Goal: Task Accomplishment & Management: Manage account settings

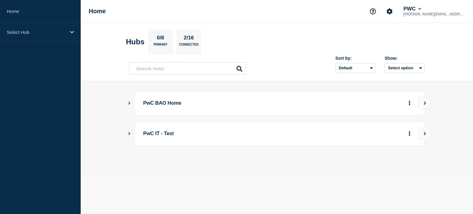
click at [131, 104] on icon "Show Connected Hubs" at bounding box center [129, 102] width 4 height 3
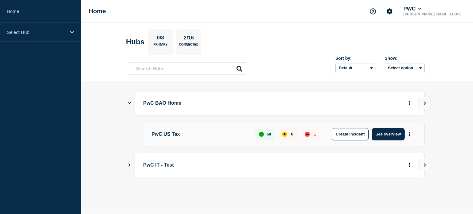
click at [170, 136] on p "PwC US Tax" at bounding box center [200, 134] width 97 height 12
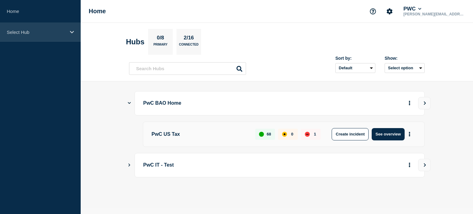
click at [43, 33] on p "Select Hub" at bounding box center [36, 32] width 59 height 5
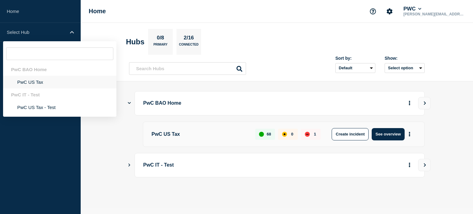
click at [38, 83] on li "PwC US Tax" at bounding box center [59, 82] width 113 height 13
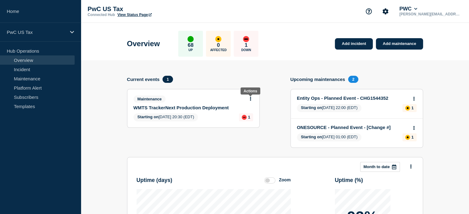
click at [250, 99] on icon at bounding box center [251, 99] width 2 height 4
click at [240, 123] on link "Edit maintenance" at bounding box center [249, 121] width 33 height 5
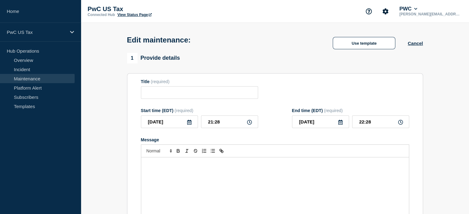
type input "WMTS TrackerNext Production Deployment"
type input "20:30"
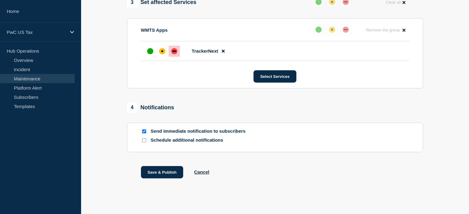
scroll to position [336, 0]
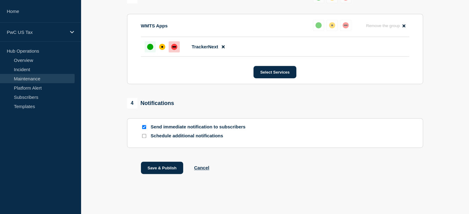
click at [150, 47] on div "up" at bounding box center [150, 47] width 6 height 6
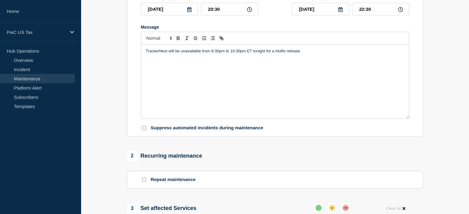
scroll to position [121, 0]
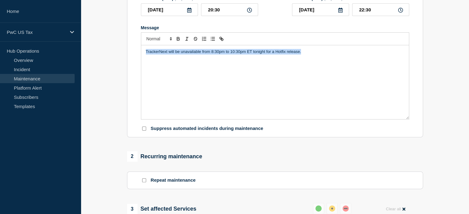
drag, startPoint x: 313, startPoint y: 60, endPoint x: 143, endPoint y: 69, distance: 170.0
click at [143, 69] on div "TrackerNext will be unavailable from 8:30pm to 10:30pm ET tonight for a Hotfix …" at bounding box center [274, 82] width 267 height 74
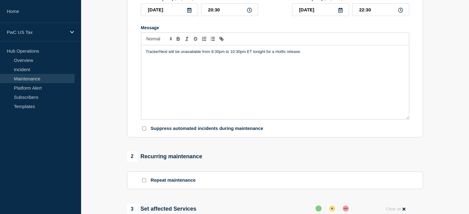
click at [135, 72] on section "Title (required) WMTS TrackerNext Production Deployment Start time (EDT) (requi…" at bounding box center [275, 49] width 296 height 177
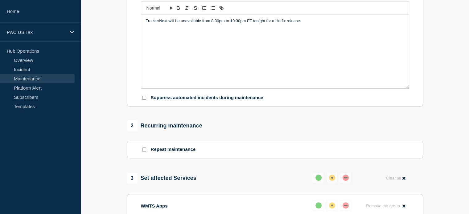
scroll to position [0, 0]
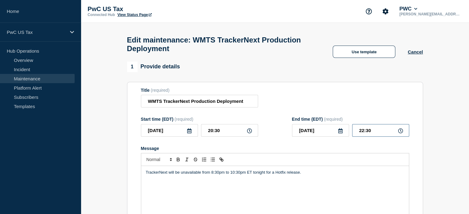
click at [362, 135] on input "22:30" at bounding box center [380, 130] width 57 height 13
click at [364, 133] on input "22:30" at bounding box center [380, 130] width 57 height 13
type input "21:30"
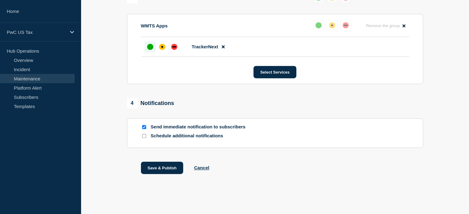
scroll to position [336, 0]
click at [171, 168] on button "Save & Publish" at bounding box center [162, 168] width 43 height 12
